Goal: Find specific page/section

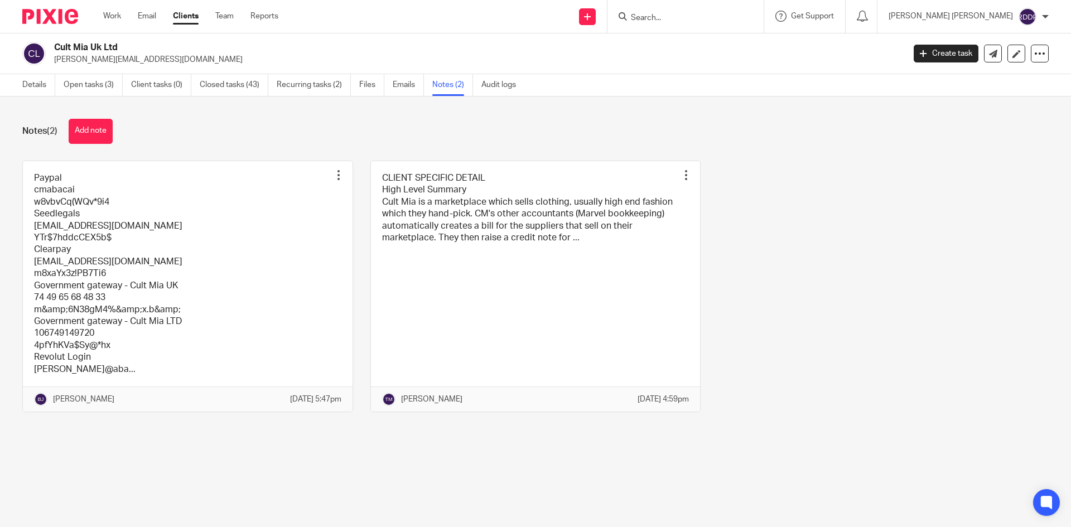
click at [690, 19] on input "Search" at bounding box center [680, 18] width 100 height 10
type input "laylo"
click at [707, 55] on link at bounding box center [736, 48] width 216 height 26
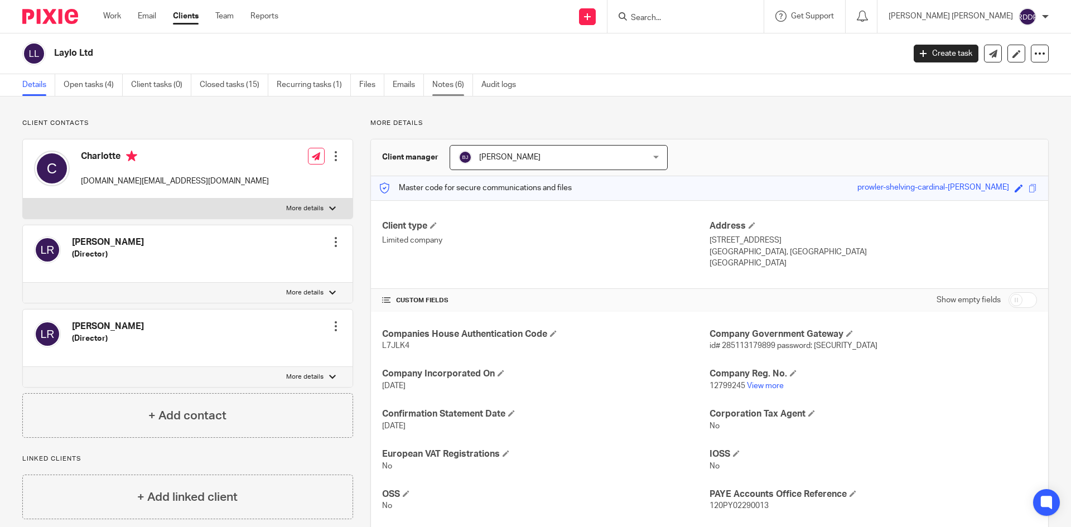
click at [457, 88] on link "Notes (6)" at bounding box center [452, 85] width 41 height 22
